Goal: Find specific page/section

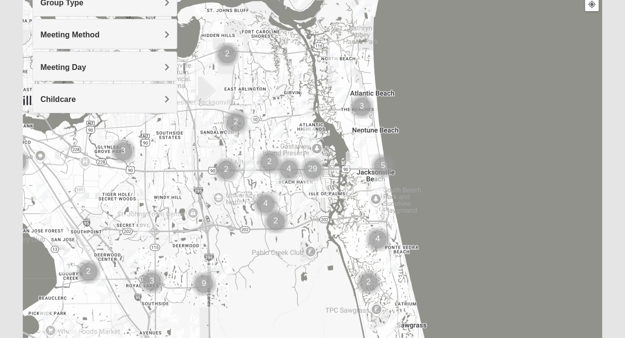
scroll to position [134, 0]
click at [363, 107] on img "Cluster of 3 groups" at bounding box center [362, 106] width 32 height 32
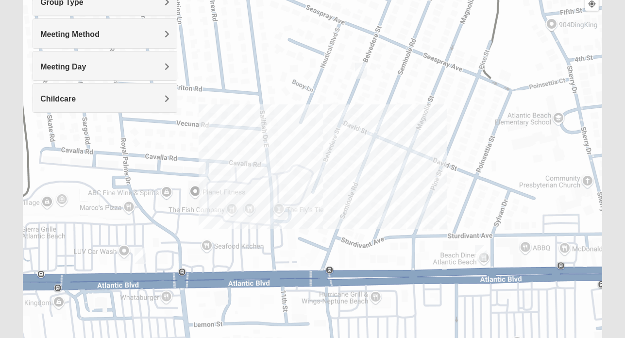
click at [481, 252] on img "Mens Clampitt 32233" at bounding box center [480, 253] width 19 height 24
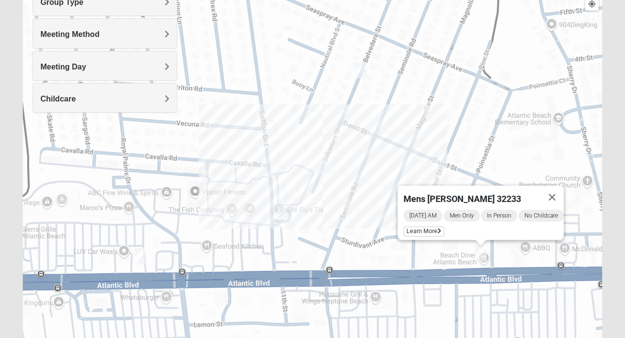
click at [142, 254] on img "Womens Foran 32233" at bounding box center [140, 256] width 19 height 24
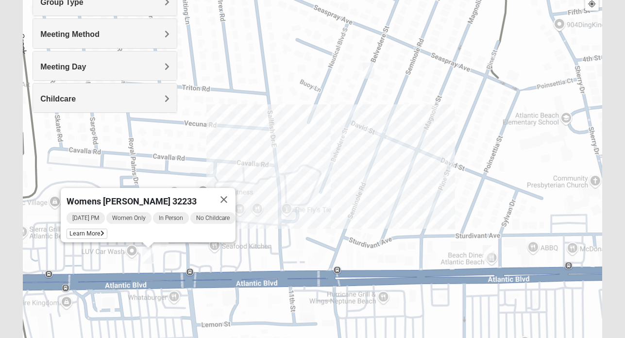
click at [366, 69] on img "Mixed Dennis 32233" at bounding box center [368, 71] width 19 height 24
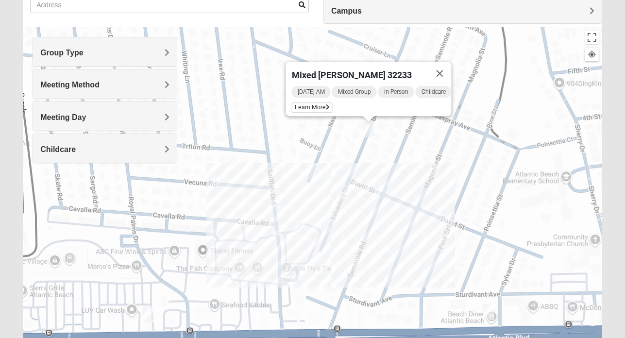
scroll to position [85, 0]
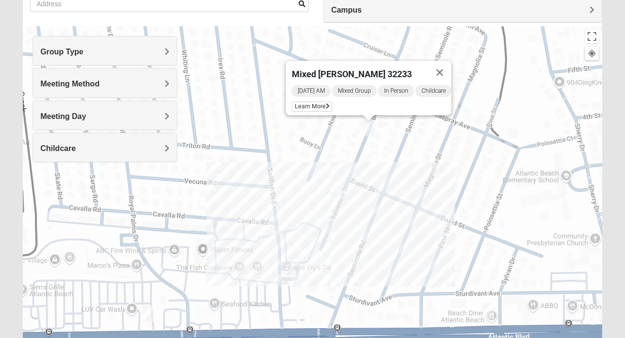
click at [142, 42] on div "Group Type" at bounding box center [105, 50] width 144 height 29
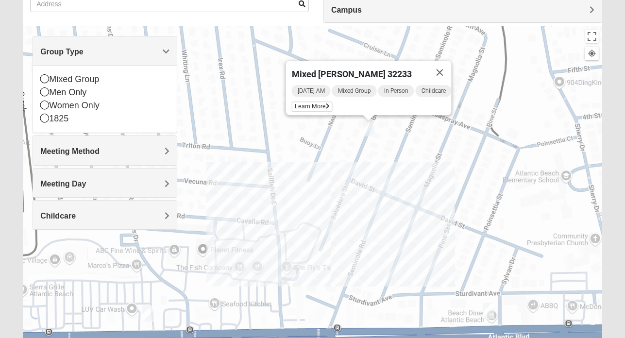
click at [142, 51] on h4 "Group Type" at bounding box center [104, 51] width 129 height 9
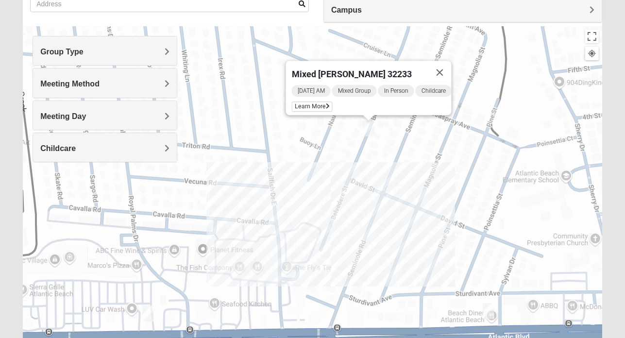
click at [109, 119] on h4 "Meeting Day" at bounding box center [104, 116] width 129 height 9
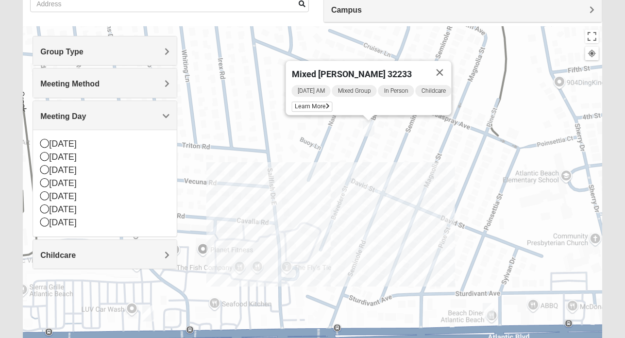
click at [109, 118] on h4 "Meeting Day" at bounding box center [104, 116] width 129 height 9
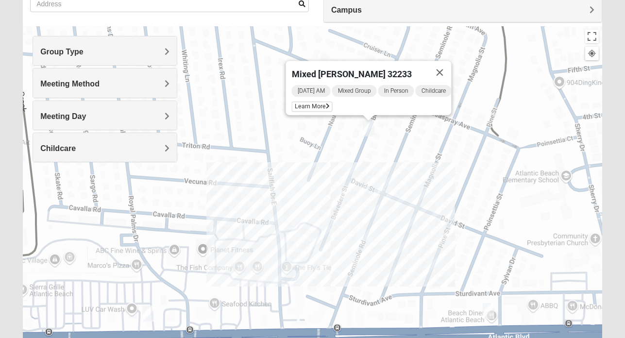
click at [115, 97] on div "Group Type Mixed Group Men Only Women Only 1825 Meeting Method In Person Virtua…" at bounding box center [105, 99] width 145 height 126
click at [119, 88] on div "Meeting Method" at bounding box center [105, 82] width 144 height 29
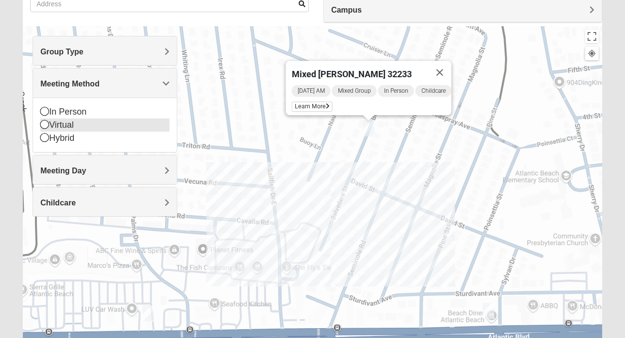
click at [66, 122] on div "Virtual" at bounding box center [104, 125] width 129 height 13
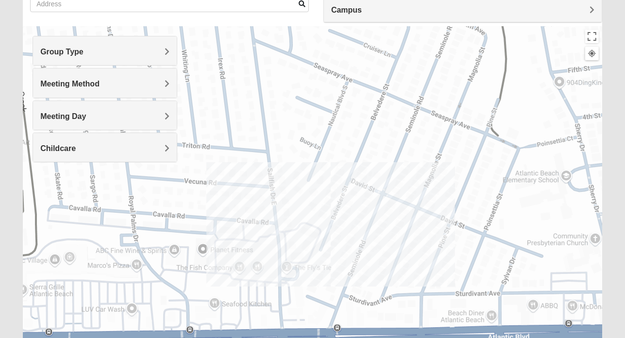
click at [616, 171] on form "Log In Find A Group Error Show List Loading Groups" at bounding box center [312, 189] width 625 height 523
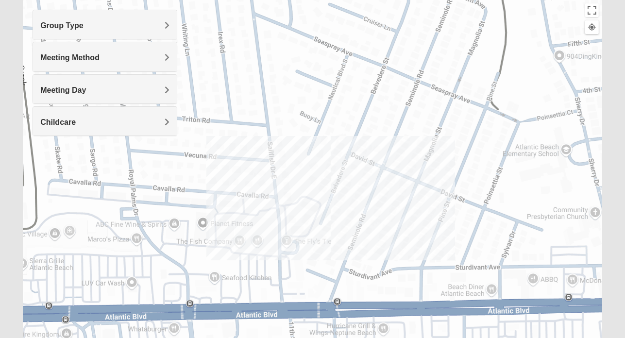
scroll to position [110, 0]
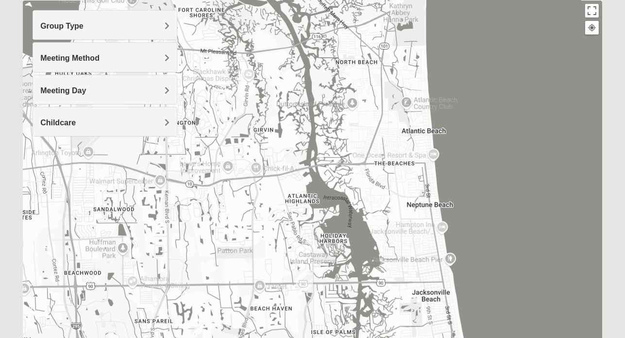
click at [303, 279] on img "San Pablo" at bounding box center [304, 281] width 25 height 31
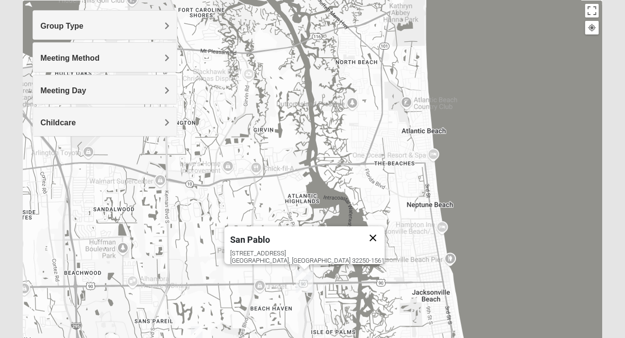
click at [361, 233] on button "Close" at bounding box center [372, 237] width 23 height 23
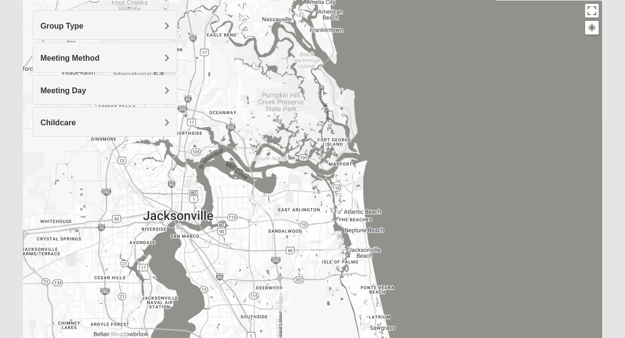
click at [307, 255] on img "Online Mens Davis 32224" at bounding box center [304, 257] width 19 height 24
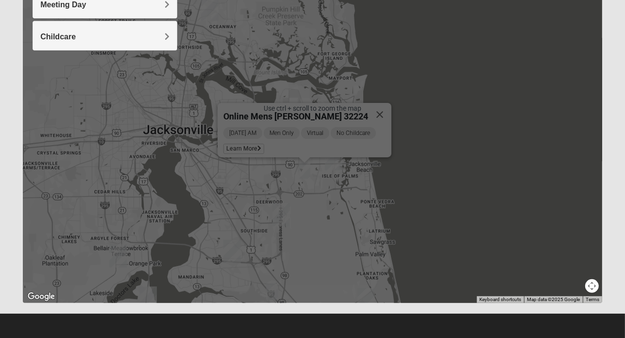
click at [353, 256] on div "Online Mens [PERSON_NAME] 32224 [DATE] AM Men Only Virtual No Childcare Learn M…" at bounding box center [312, 109] width 579 height 389
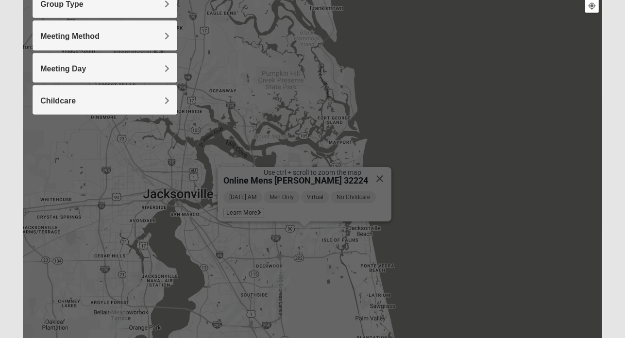
scroll to position [109, 0]
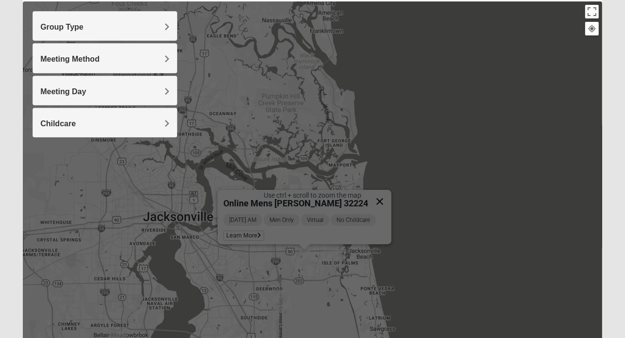
click at [373, 199] on button "Close" at bounding box center [379, 201] width 23 height 23
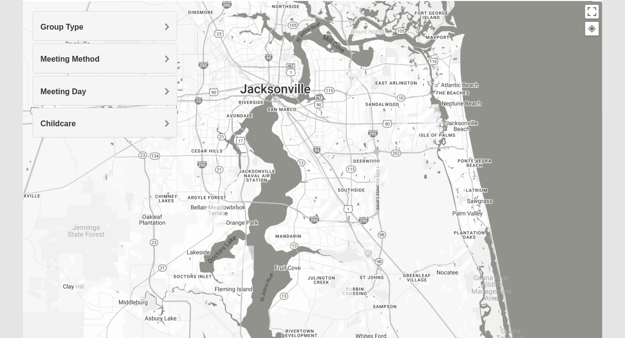
drag, startPoint x: 293, startPoint y: 307, endPoint x: 392, endPoint y: 176, distance: 164.4
click at [392, 176] on div "To navigate, press the arrow keys." at bounding box center [312, 195] width 579 height 389
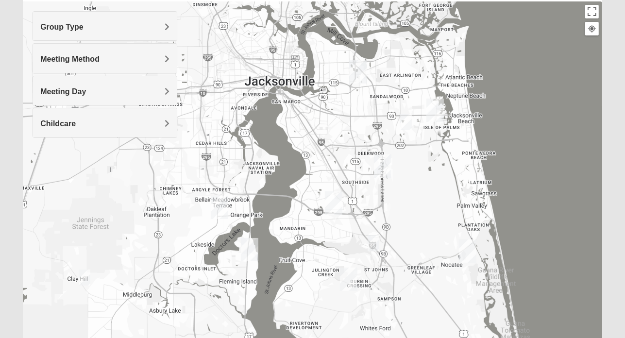
click at [375, 242] on img "Online Mixed Krause/Chasten 32258" at bounding box center [373, 243] width 19 height 24
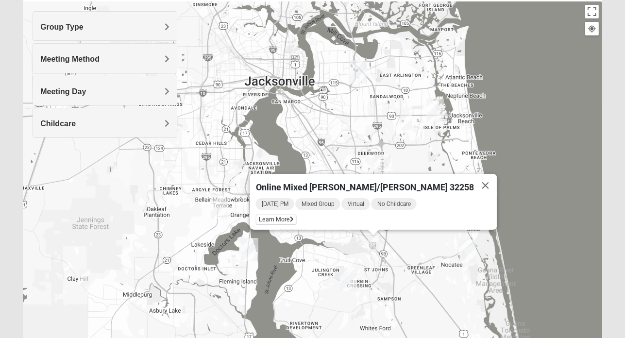
click at [82, 274] on img "Online Mixed Hodges 32068" at bounding box center [84, 278] width 19 height 24
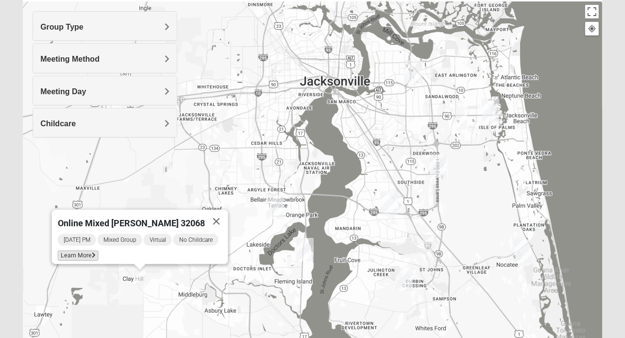
click at [85, 251] on span "Learn More" at bounding box center [78, 256] width 41 height 10
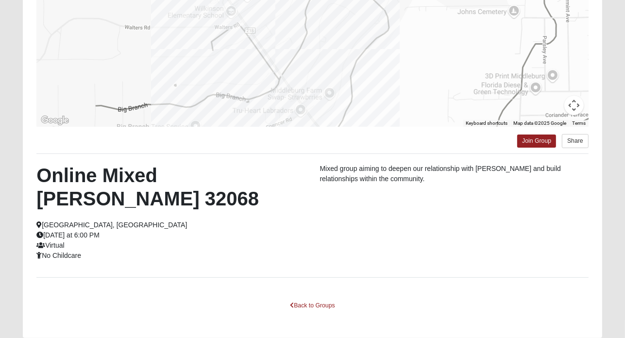
scroll to position [166, 0]
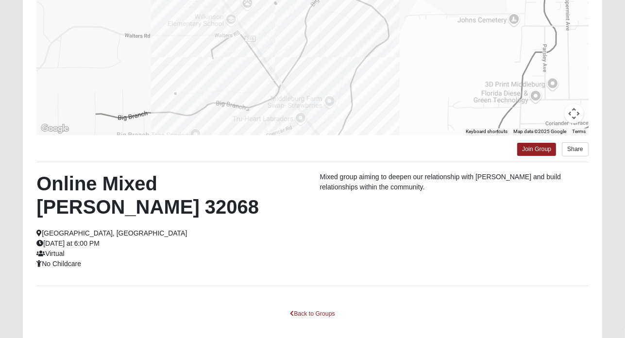
click at [518, 220] on div "Online Mixed [PERSON_NAME] 32068 [GEOGRAPHIC_DATA], [GEOGRAPHIC_DATA] [DATE] at…" at bounding box center [312, 224] width 567 height 104
click at [272, 207] on div "Online Mixed [PERSON_NAME] 32068 [GEOGRAPHIC_DATA], [GEOGRAPHIC_DATA] [DATE] at…" at bounding box center [170, 220] width 283 height 97
